Goal: Transaction & Acquisition: Purchase product/service

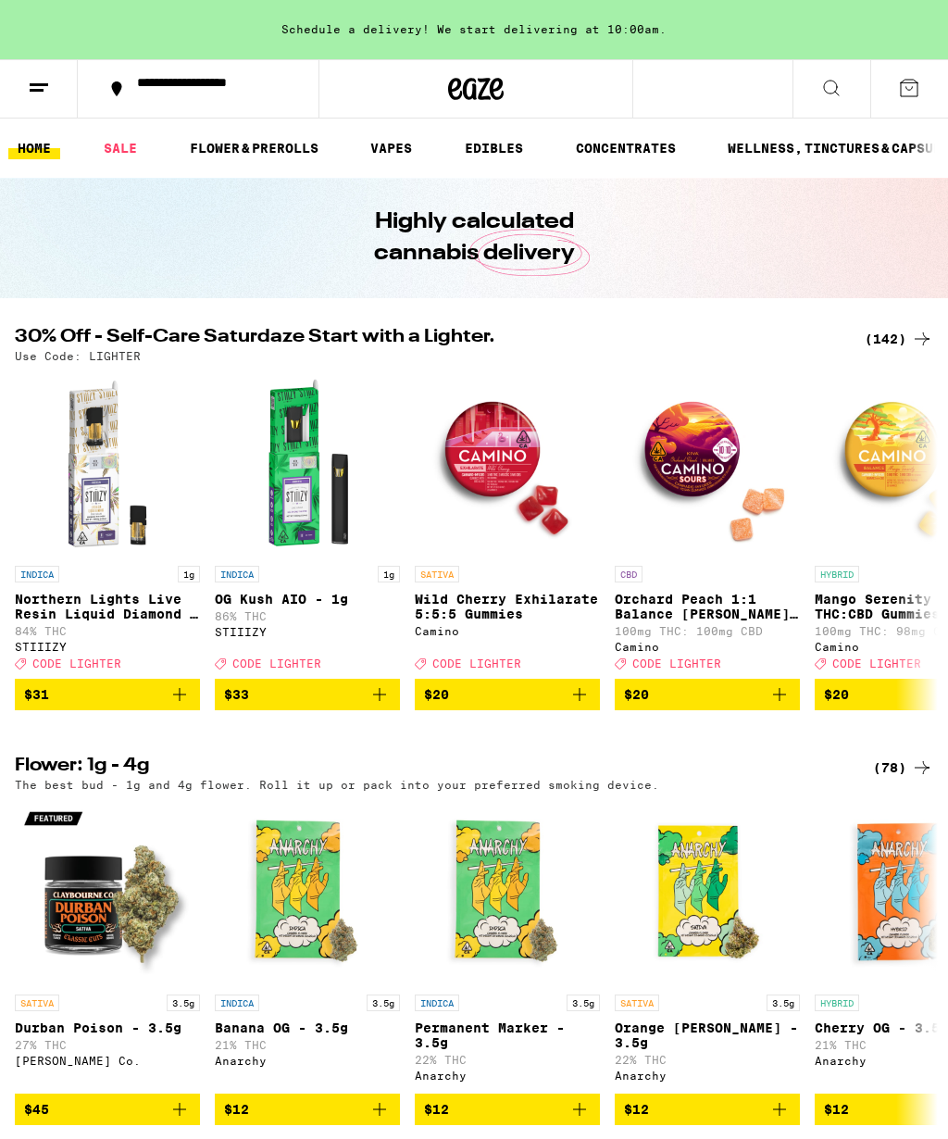
click at [895, 342] on div "(142)" at bounding box center [899, 339] width 69 height 22
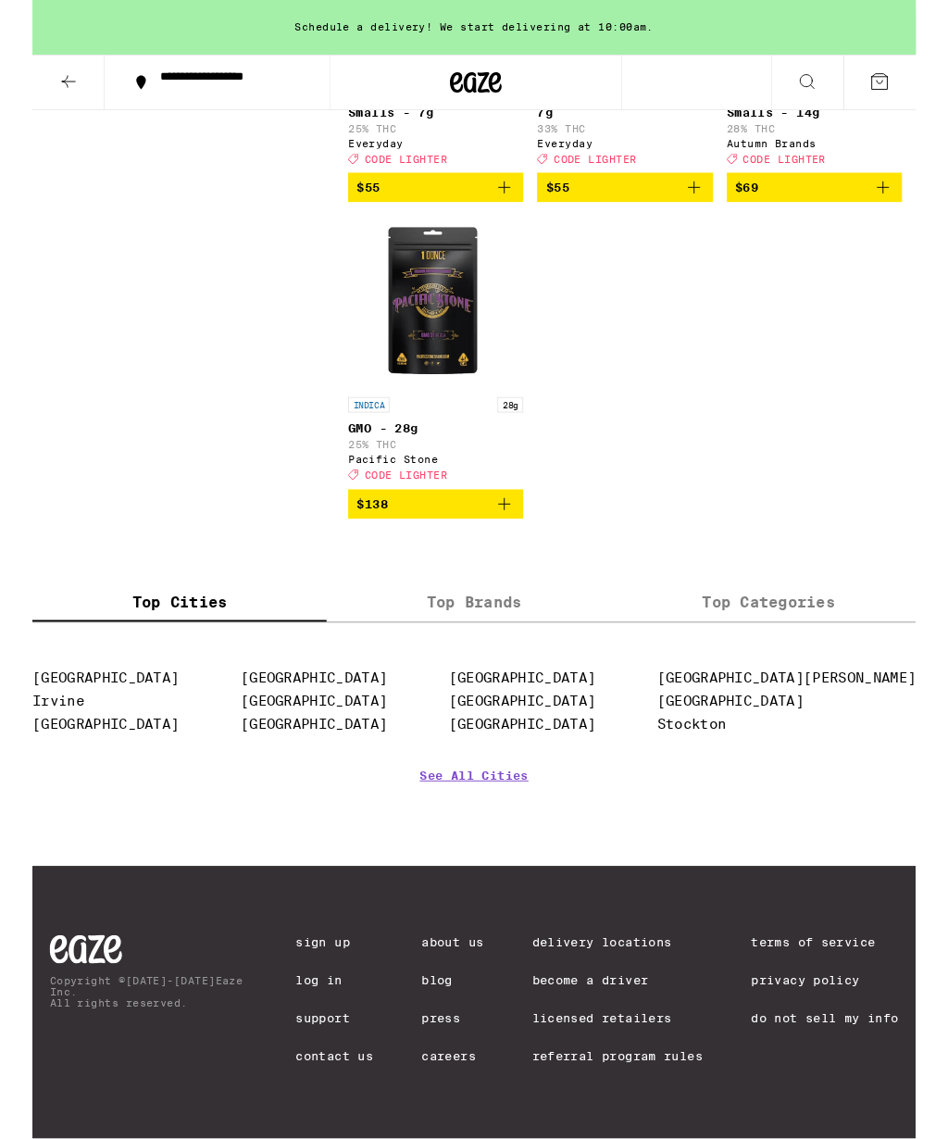
scroll to position [16938, 0]
